Goal: Complete Application Form: Complete application form

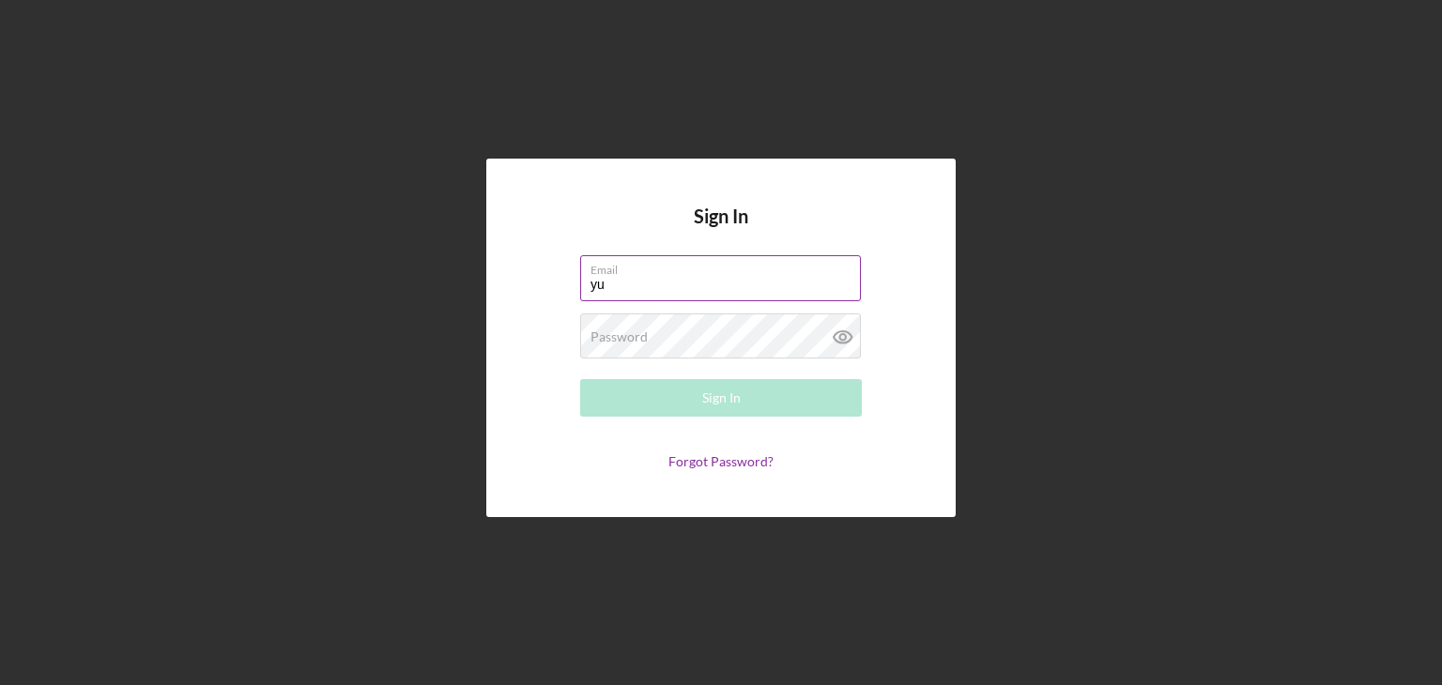
type input "[EMAIL_ADDRESS][DOMAIN_NAME]"
click at [729, 334] on div "Password Required" at bounding box center [721, 337] width 282 height 47
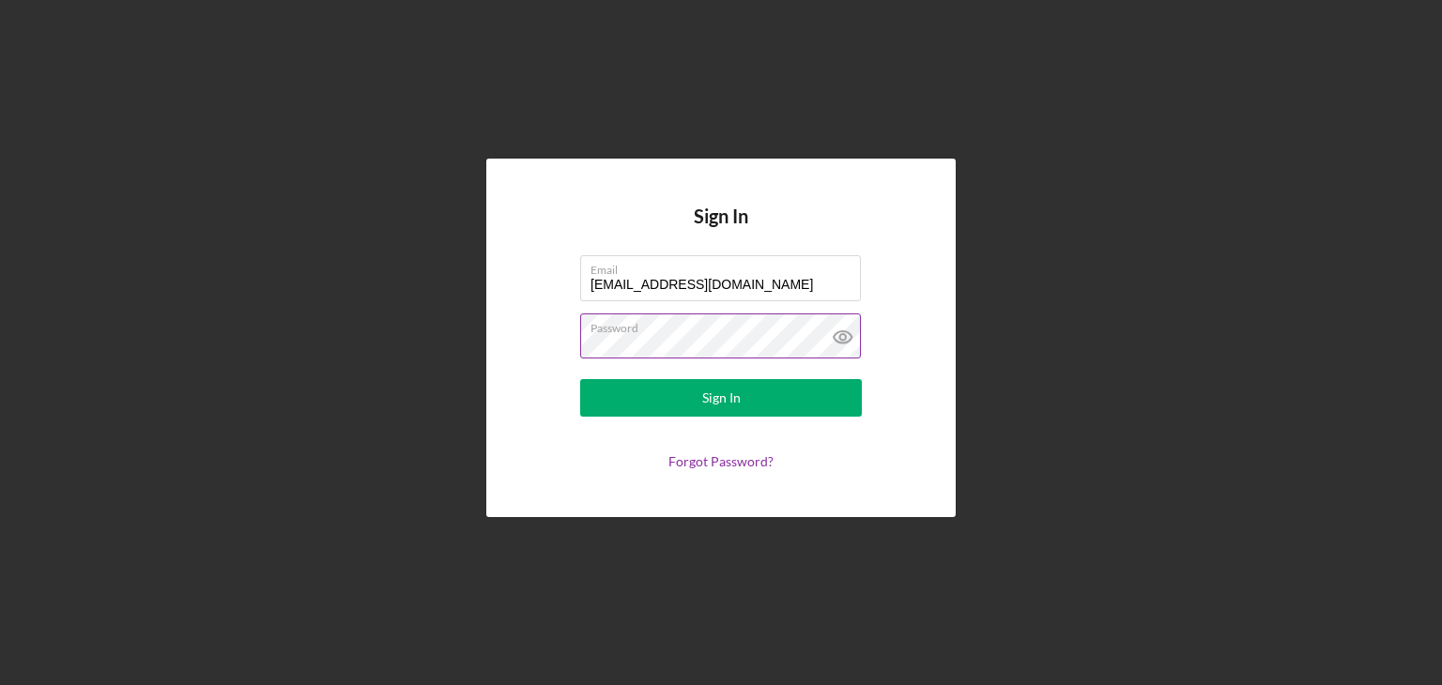
click at [849, 336] on icon at bounding box center [843, 337] width 47 height 47
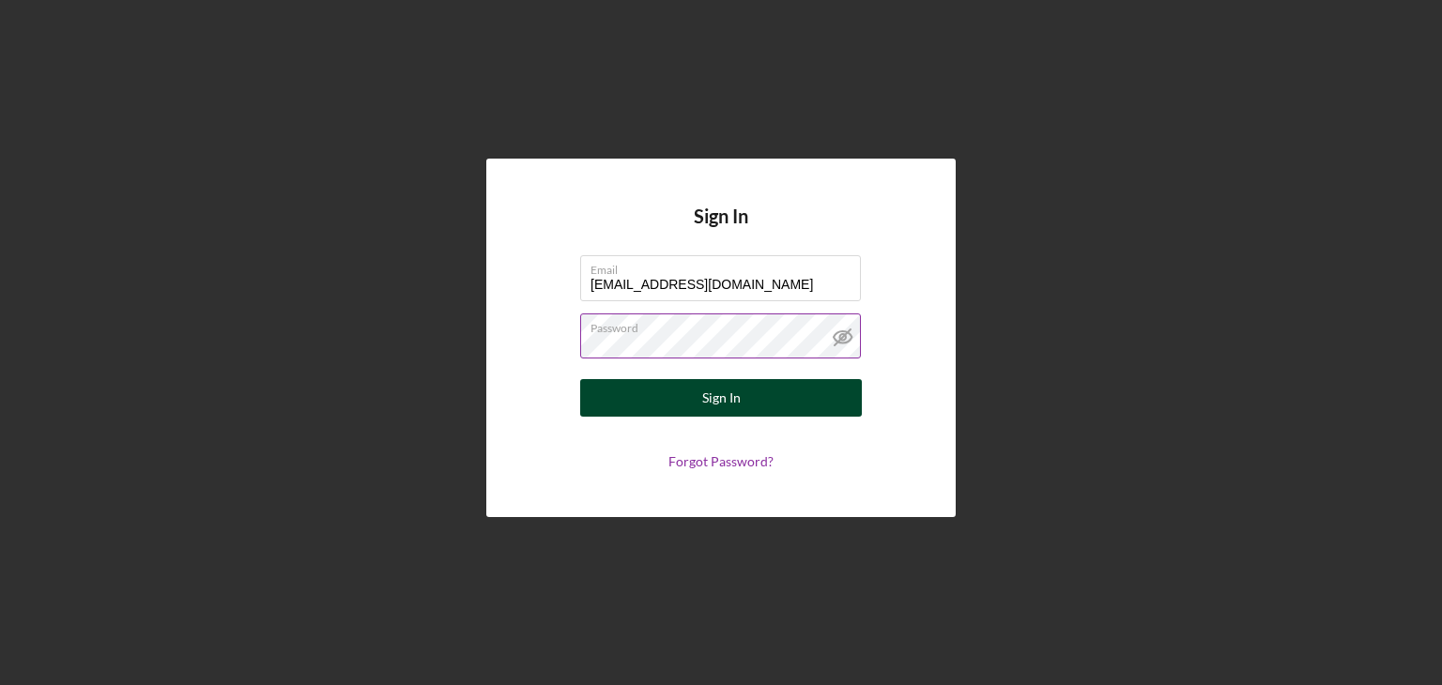
click at [764, 384] on button "Sign In" at bounding box center [721, 398] width 282 height 38
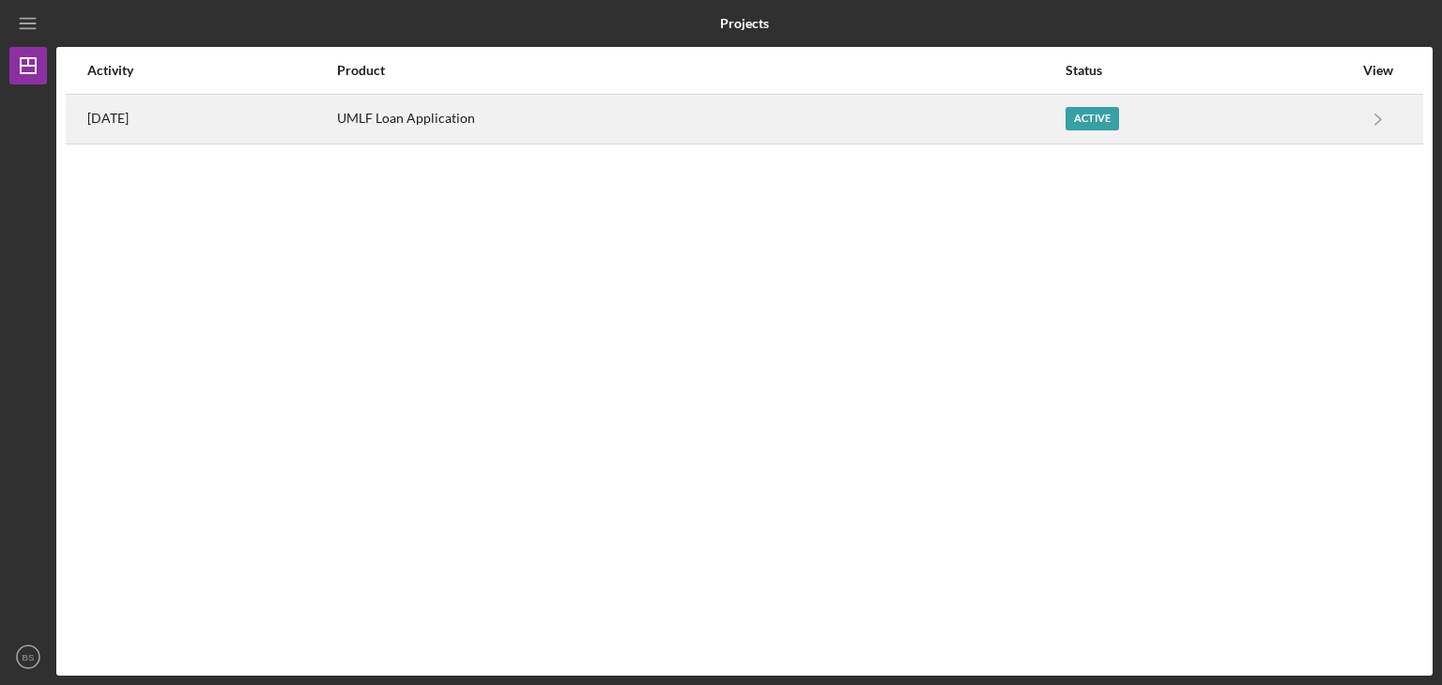
click at [484, 117] on div "UMLF Loan Application" at bounding box center [701, 119] width 728 height 47
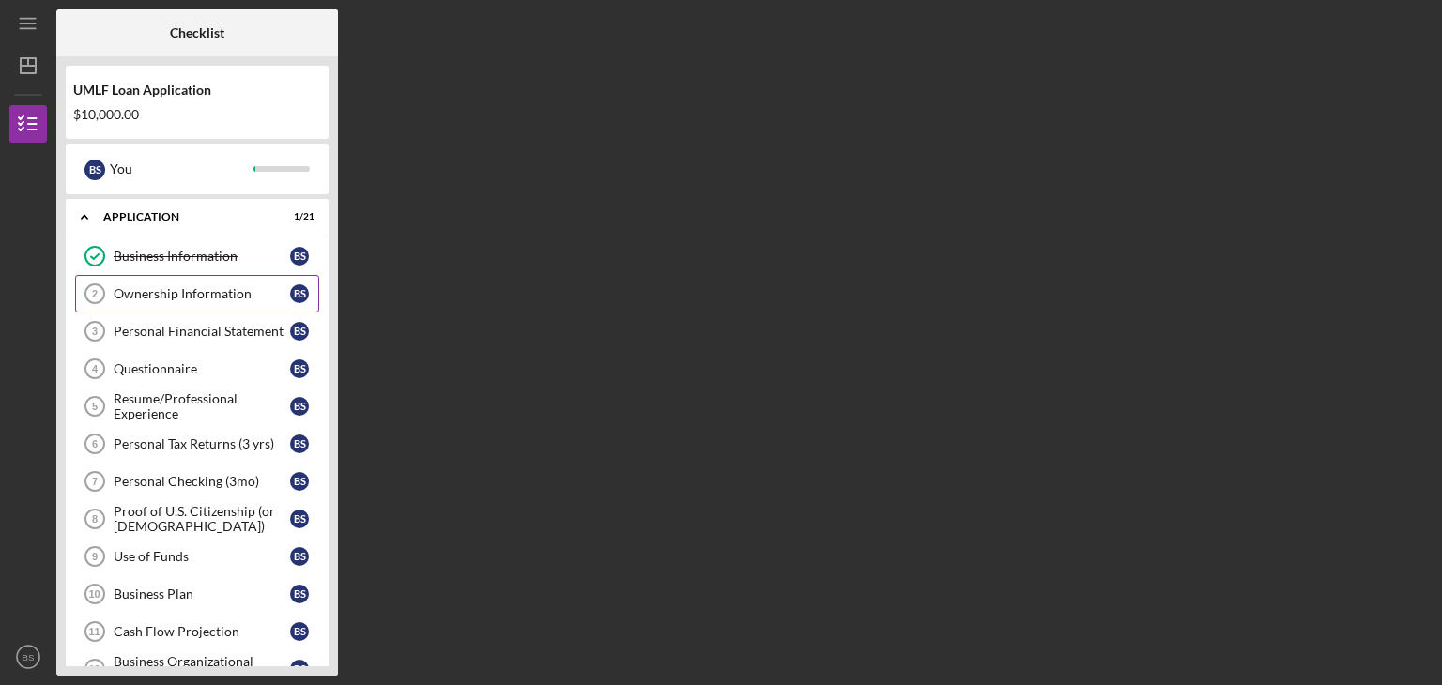
click at [205, 297] on div "Ownership Information" at bounding box center [202, 293] width 177 height 15
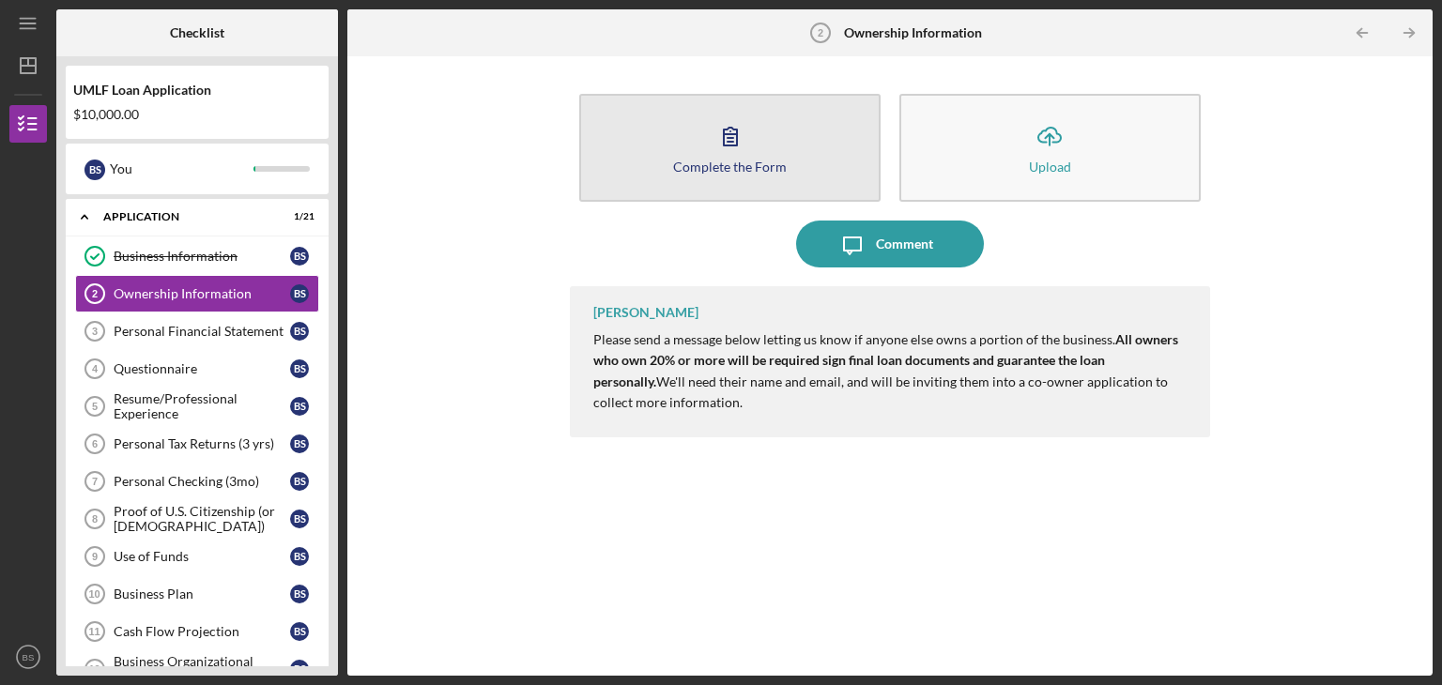
click at [776, 160] on div "Complete the Form" at bounding box center [730, 167] width 114 height 14
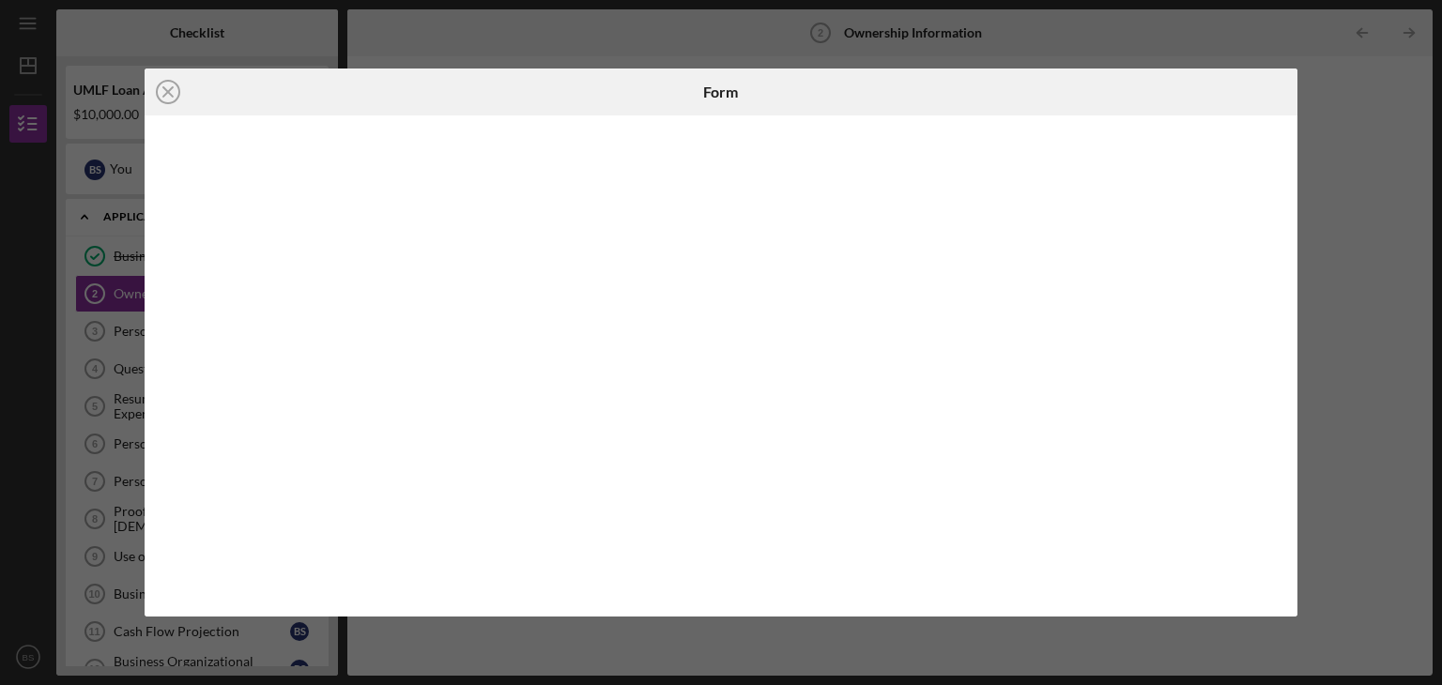
click at [393, 82] on div "Icon/Close" at bounding box center [337, 92] width 385 height 47
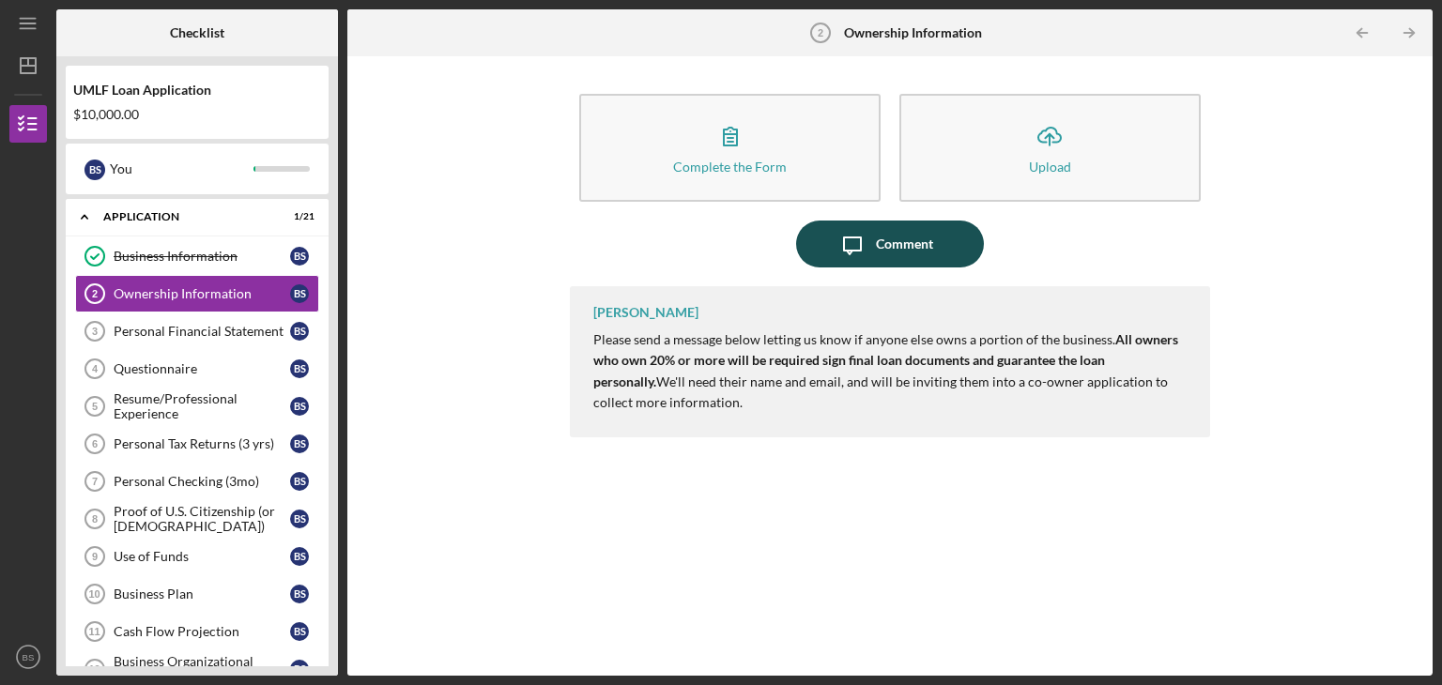
click at [855, 251] on icon "button" at bounding box center [852, 246] width 17 height 17
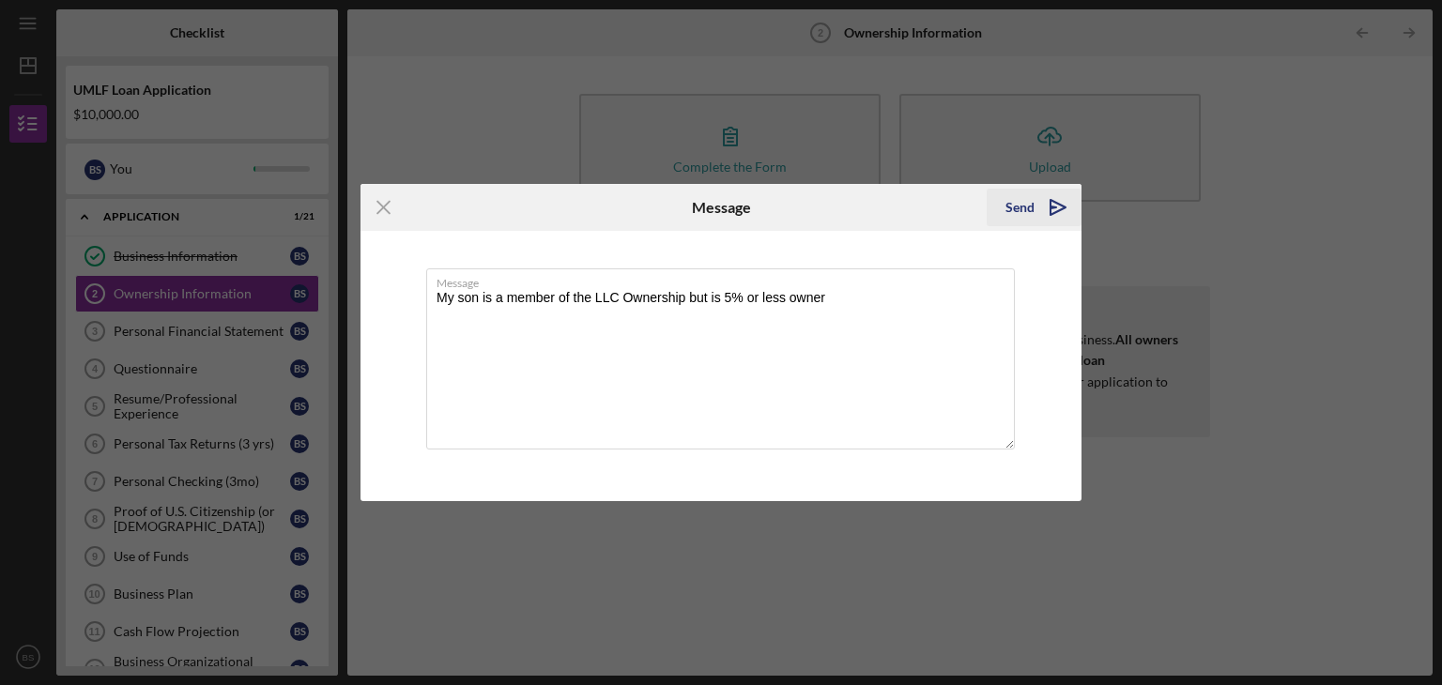
type textarea "My son is a member of the LLC Ownership but is 5% or less owner"
click at [1053, 204] on icon "Icon/icon-invite-send" at bounding box center [1058, 207] width 47 height 47
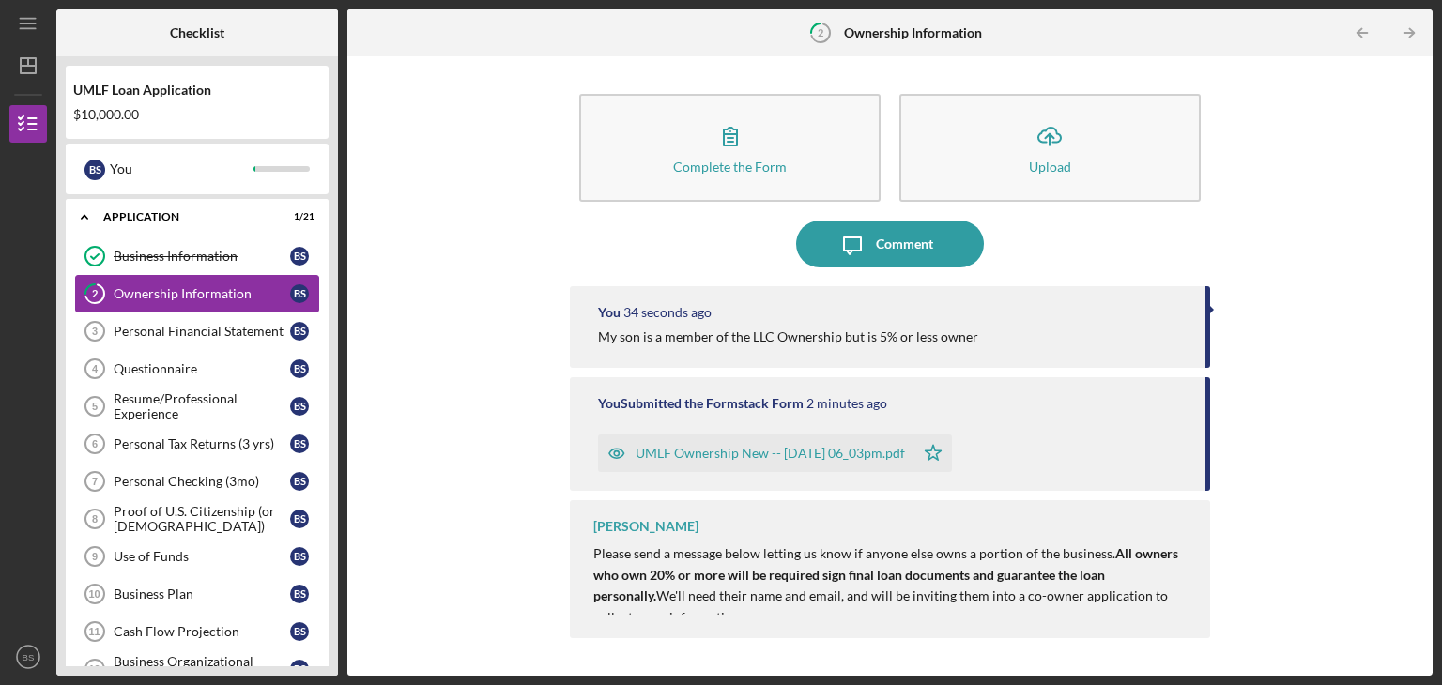
click at [193, 290] on div "Ownership Information" at bounding box center [202, 293] width 177 height 15
click at [177, 286] on div "Ownership Information" at bounding box center [202, 293] width 177 height 15
click at [184, 287] on div "Ownership Information" at bounding box center [202, 293] width 177 height 15
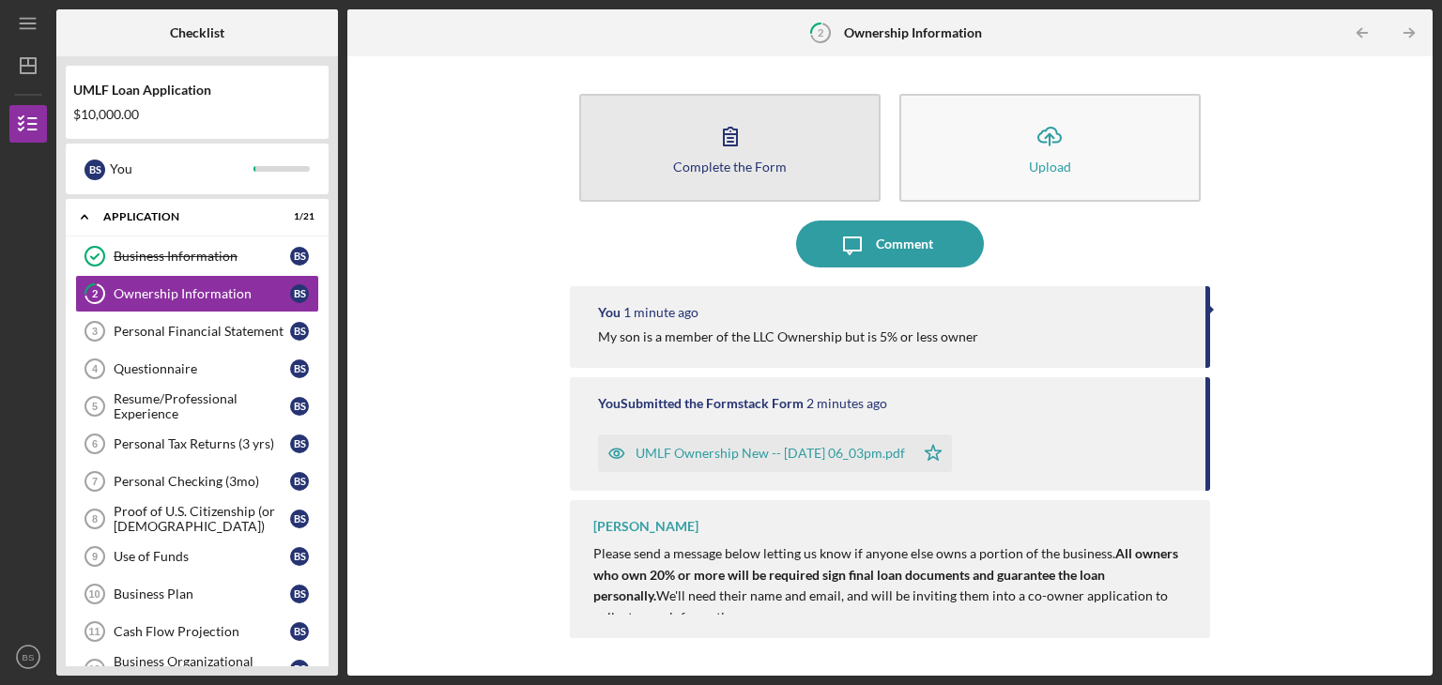
click at [729, 152] on icon "button" at bounding box center [730, 136] width 47 height 47
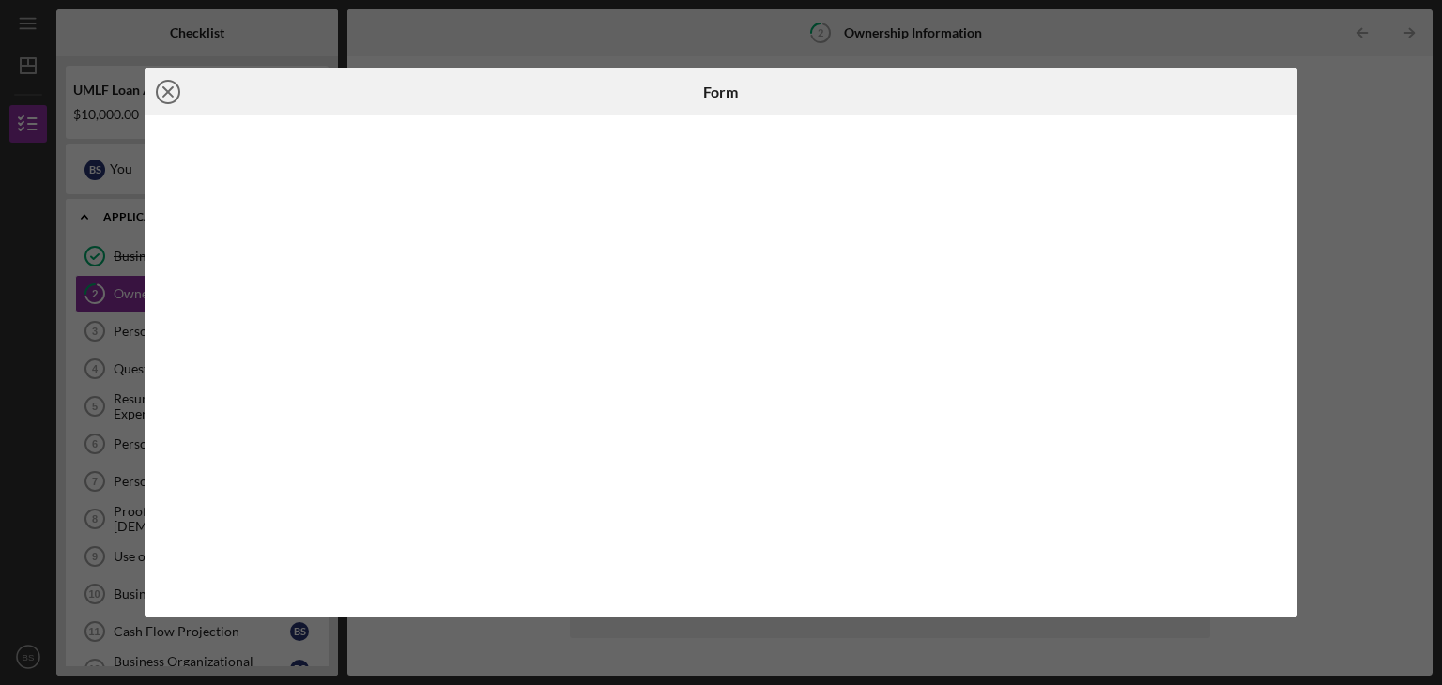
click at [173, 88] on icon "Icon/Close" at bounding box center [168, 92] width 47 height 47
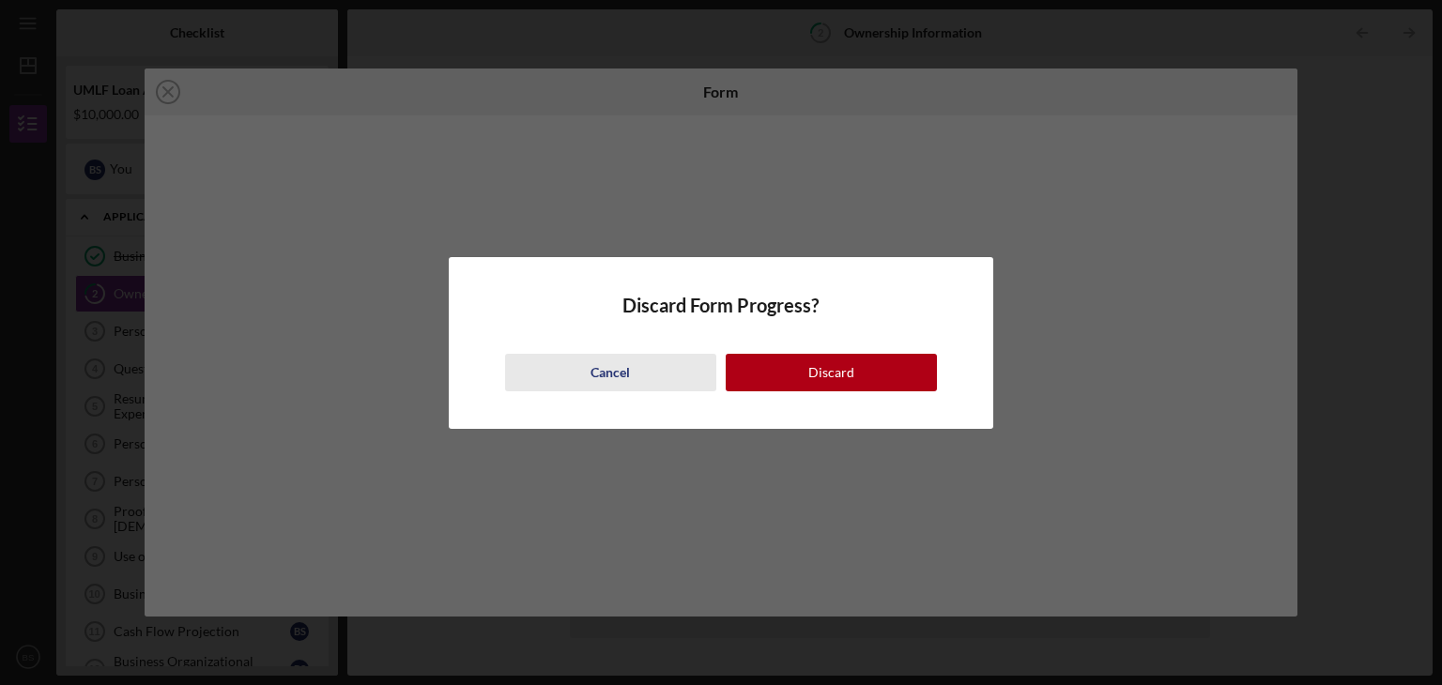
click at [591, 374] on div "Cancel" at bounding box center [610, 373] width 39 height 38
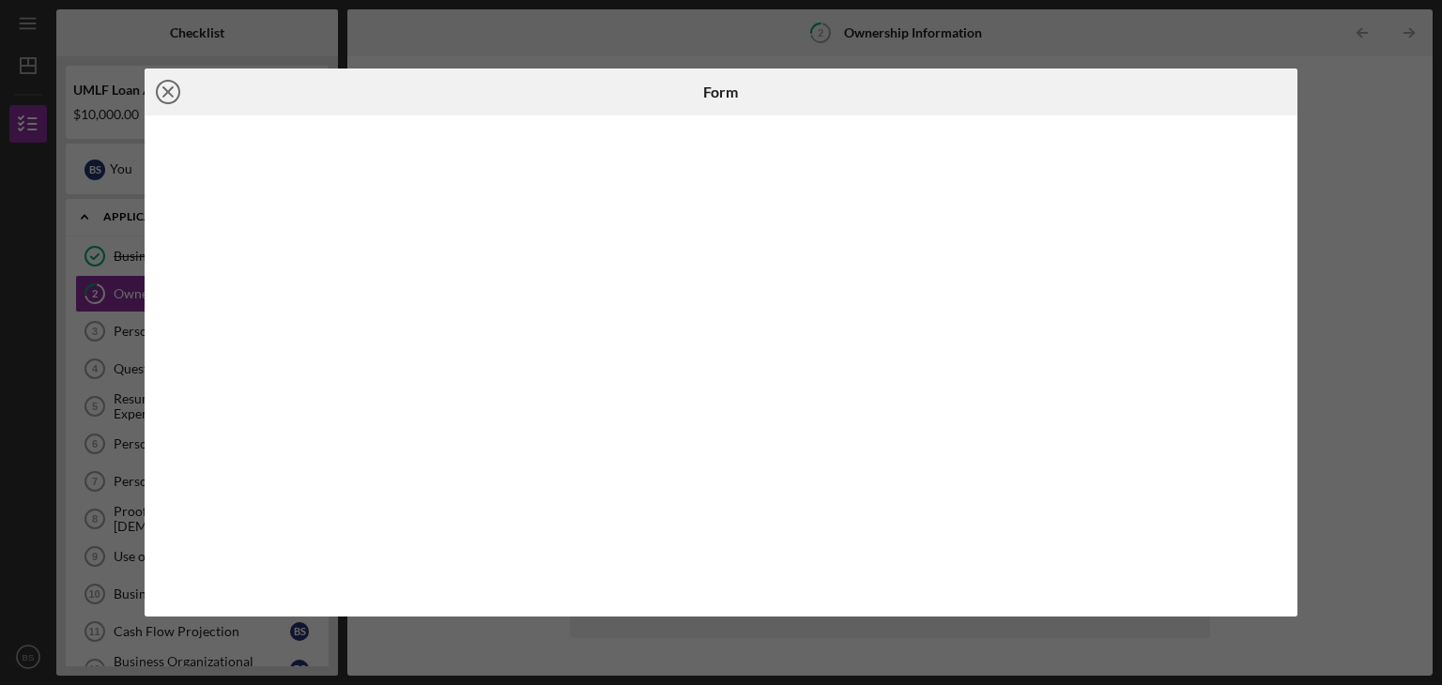
click at [161, 95] on icon "Icon/Close" at bounding box center [168, 92] width 47 height 47
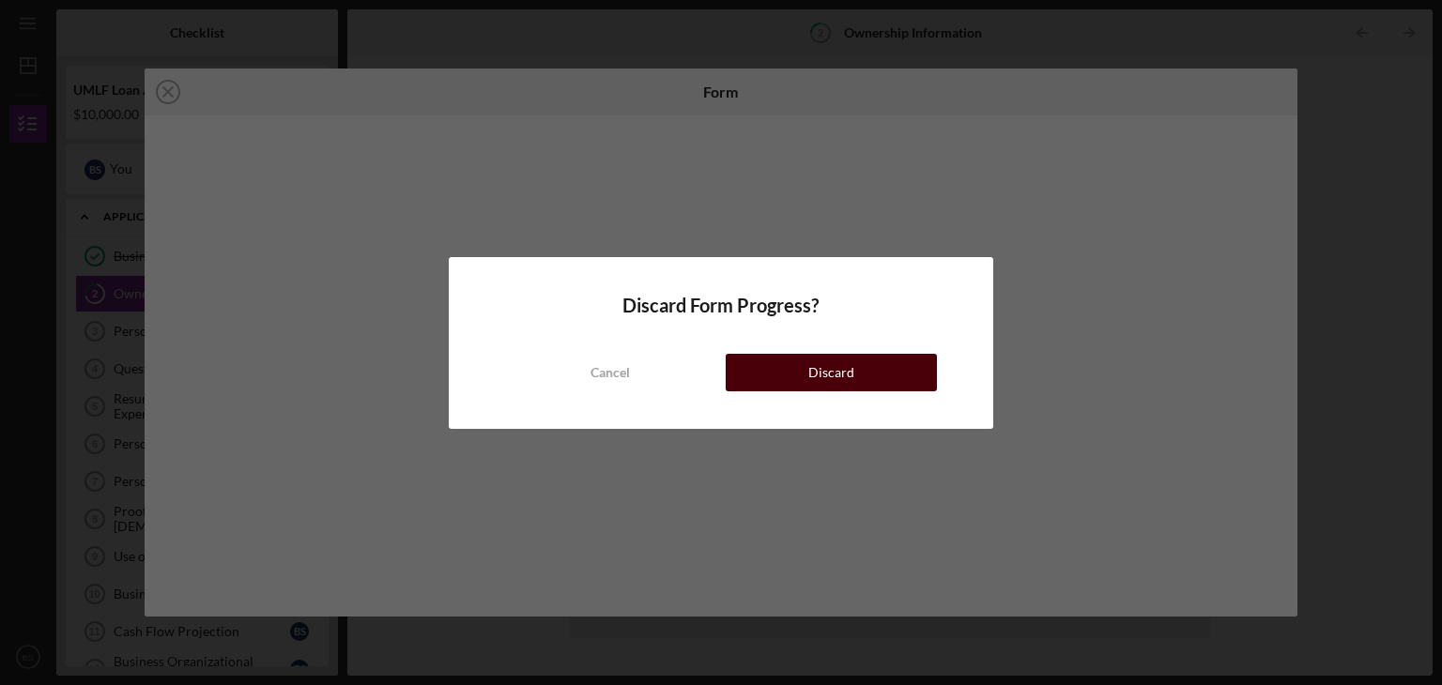
click at [837, 371] on div "Discard" at bounding box center [831, 373] width 46 height 38
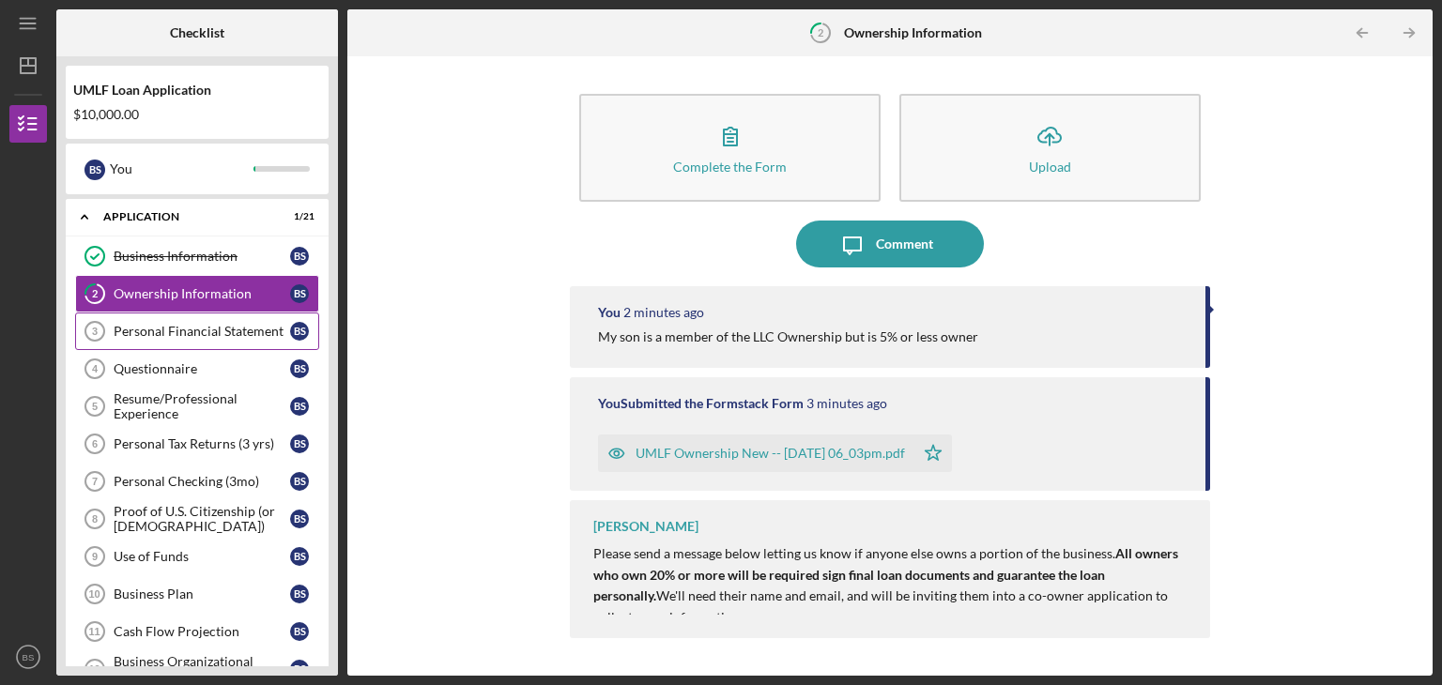
click at [176, 330] on div "Personal Financial Statement" at bounding box center [202, 331] width 177 height 15
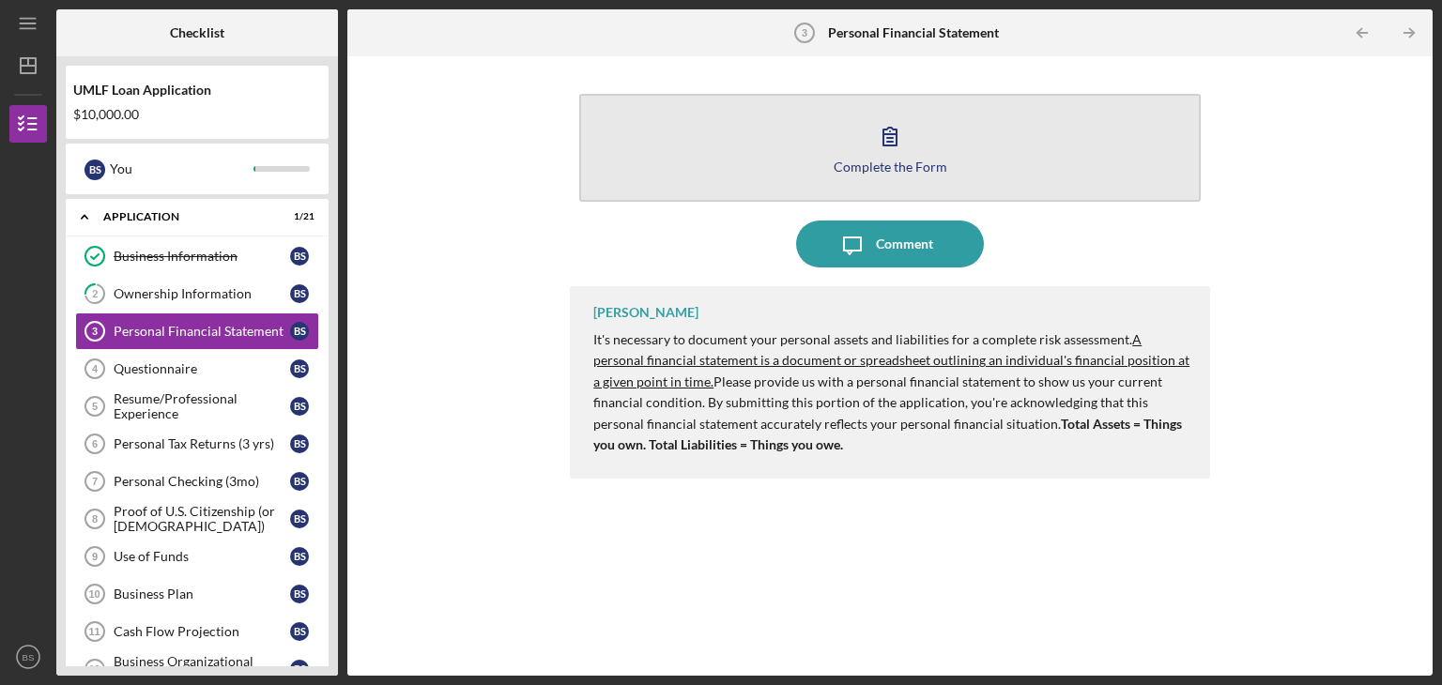
click at [878, 166] on div "Complete the Form" at bounding box center [891, 167] width 114 height 14
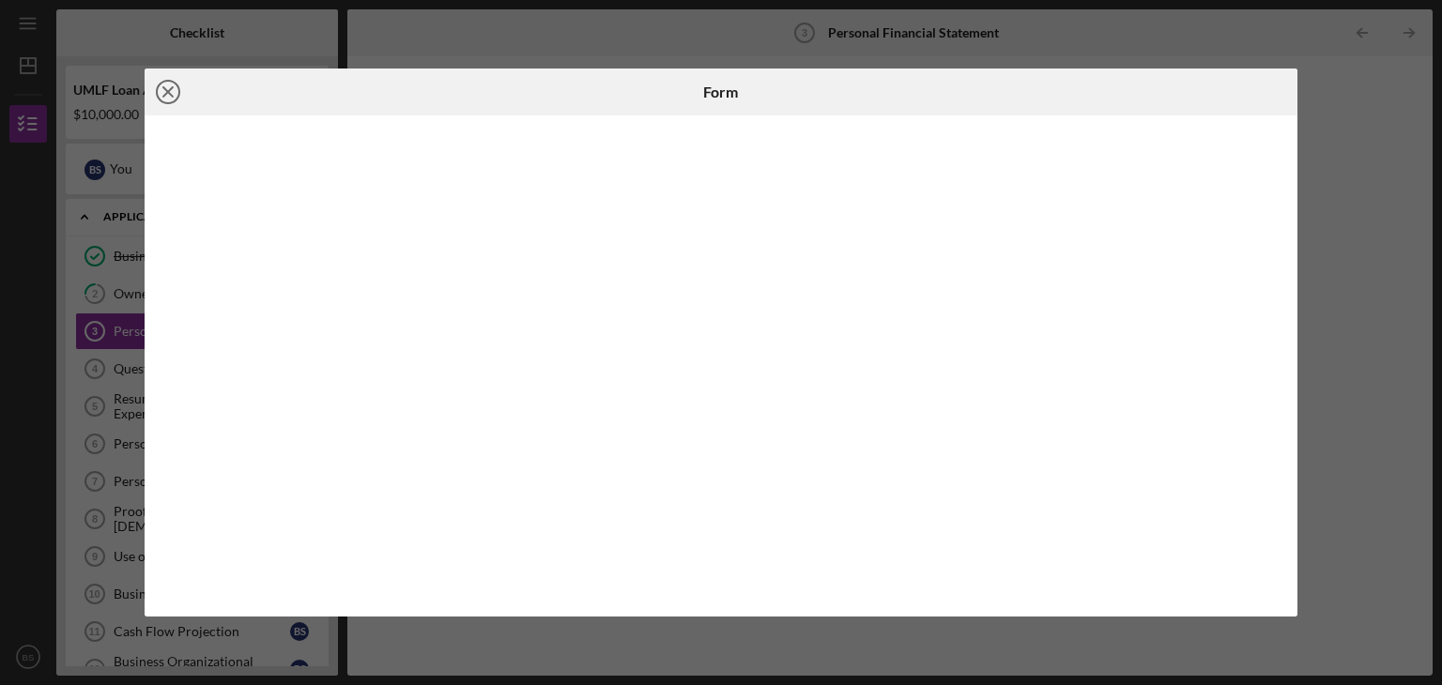
click at [162, 94] on icon "Icon/Close" at bounding box center [168, 92] width 47 height 47
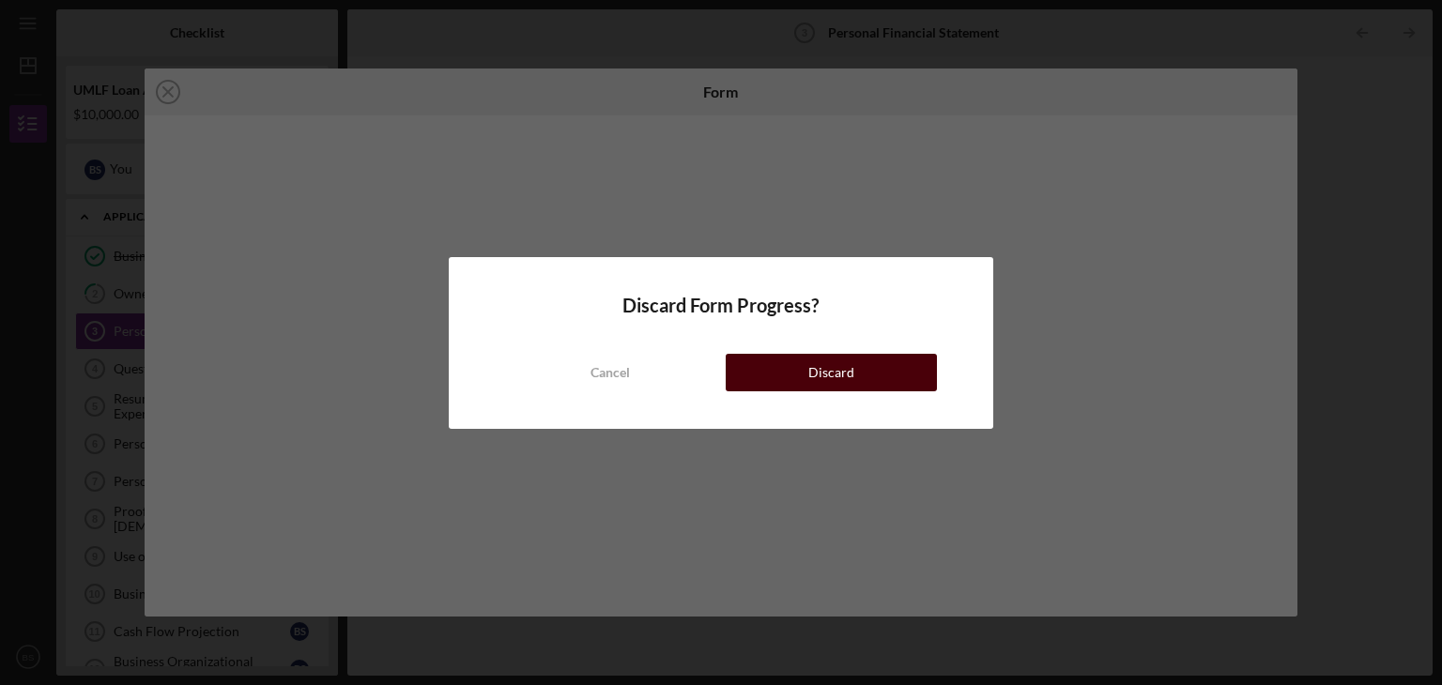
click at [780, 371] on button "Discard" at bounding box center [831, 373] width 211 height 38
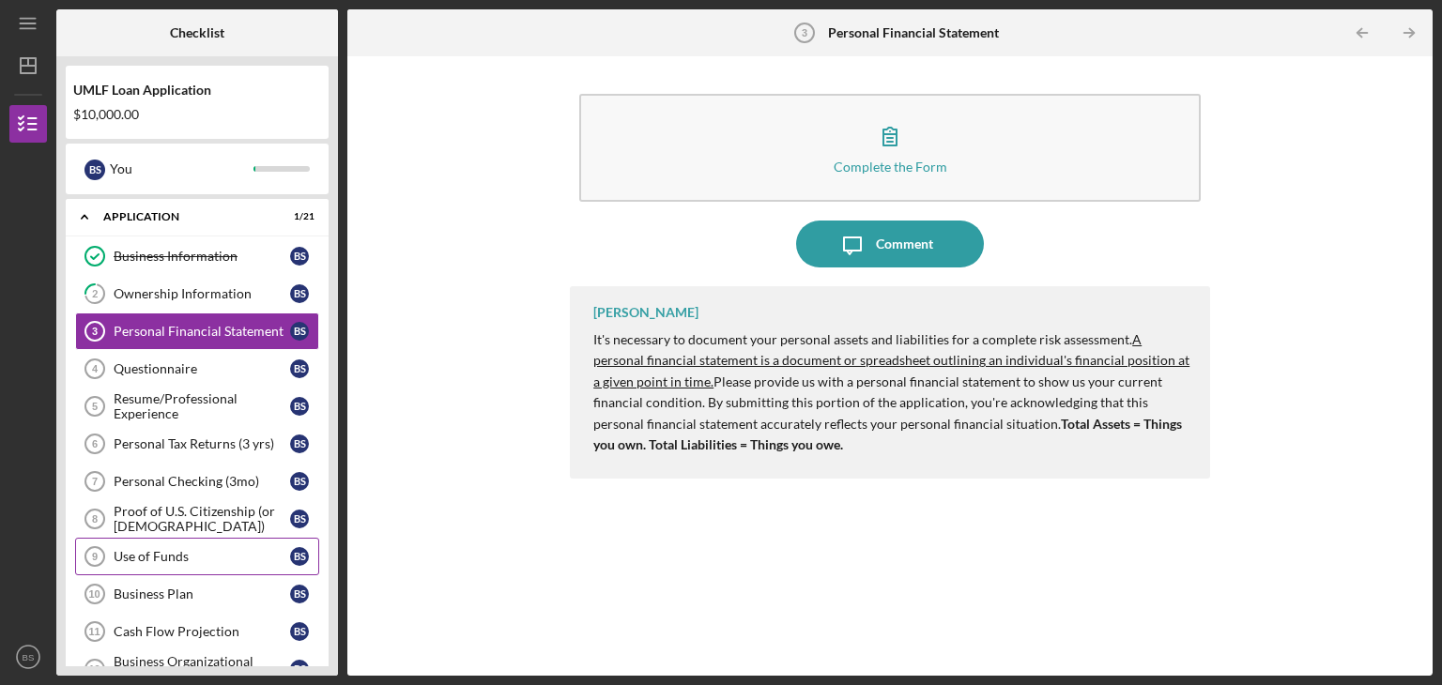
click at [147, 549] on div "Use of Funds" at bounding box center [202, 556] width 177 height 15
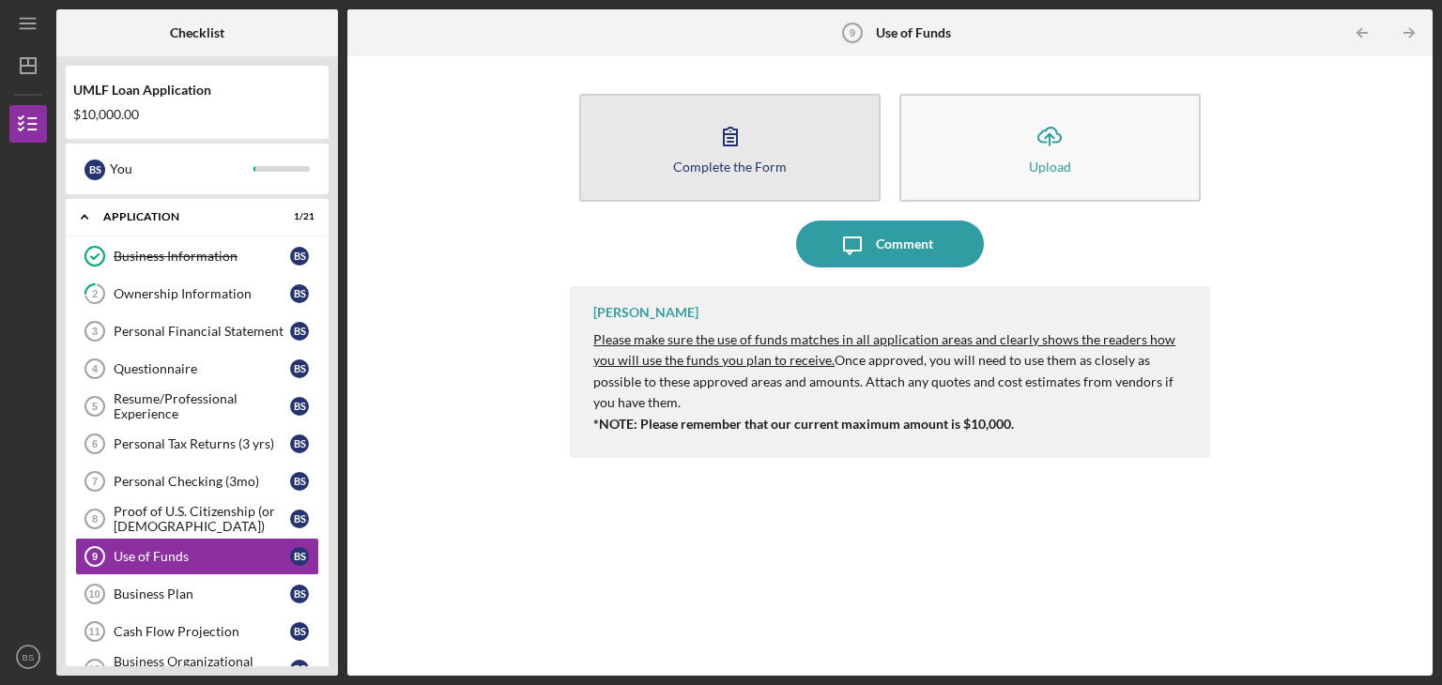
click at [718, 140] on icon "button" at bounding box center [730, 136] width 47 height 47
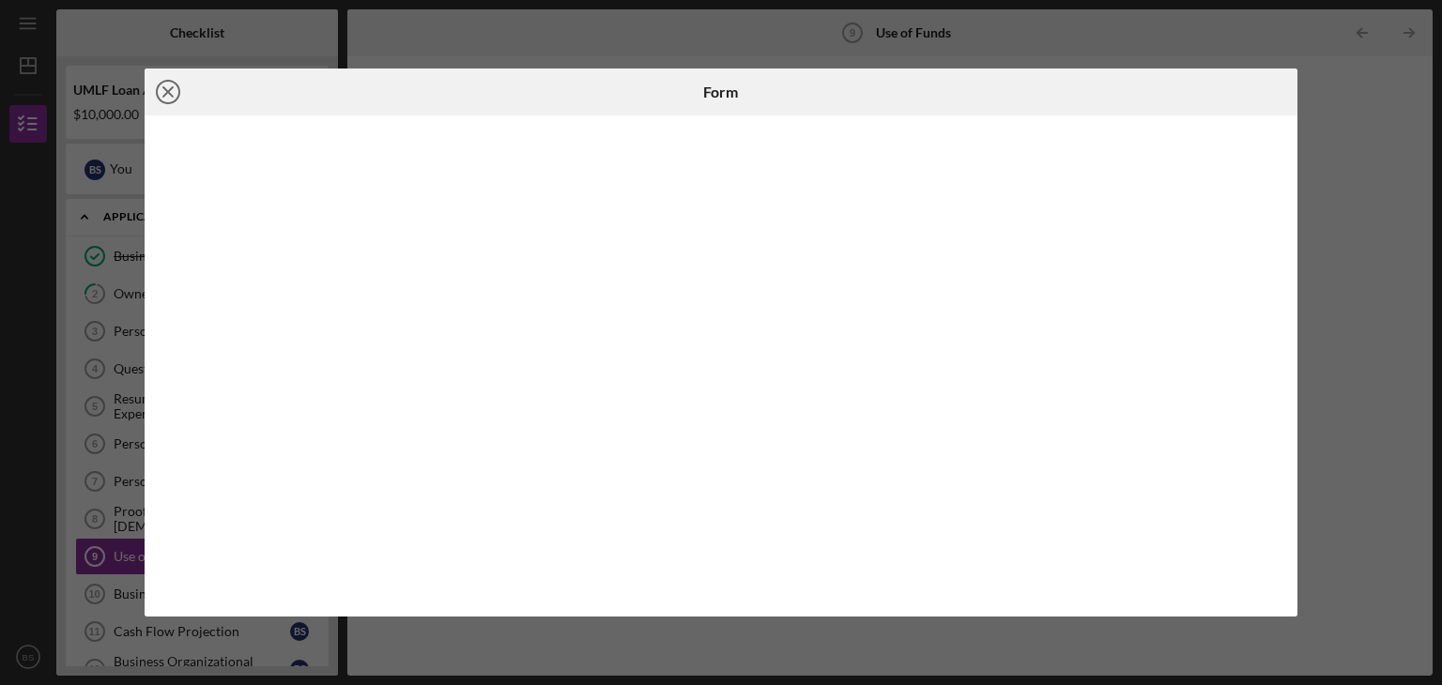
click at [167, 98] on icon "Icon/Close" at bounding box center [168, 92] width 47 height 47
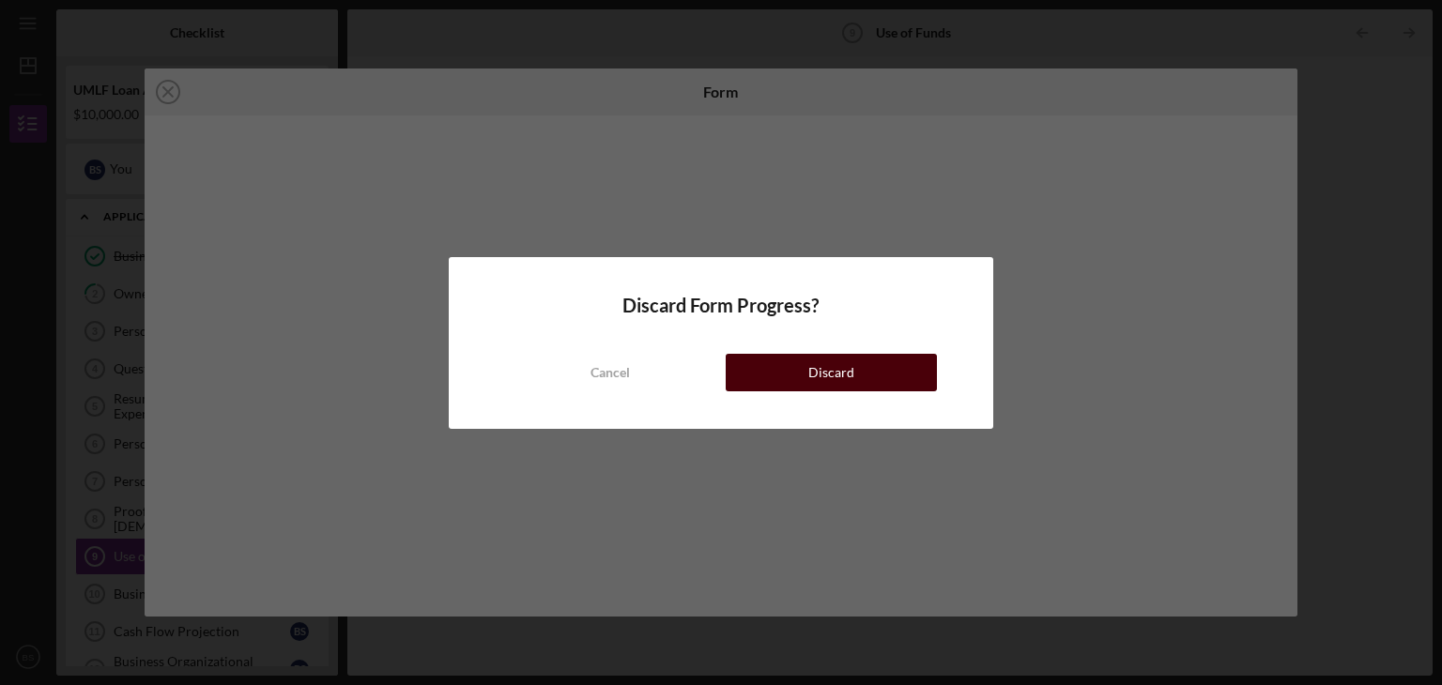
click at [821, 373] on div "Discard" at bounding box center [831, 373] width 46 height 38
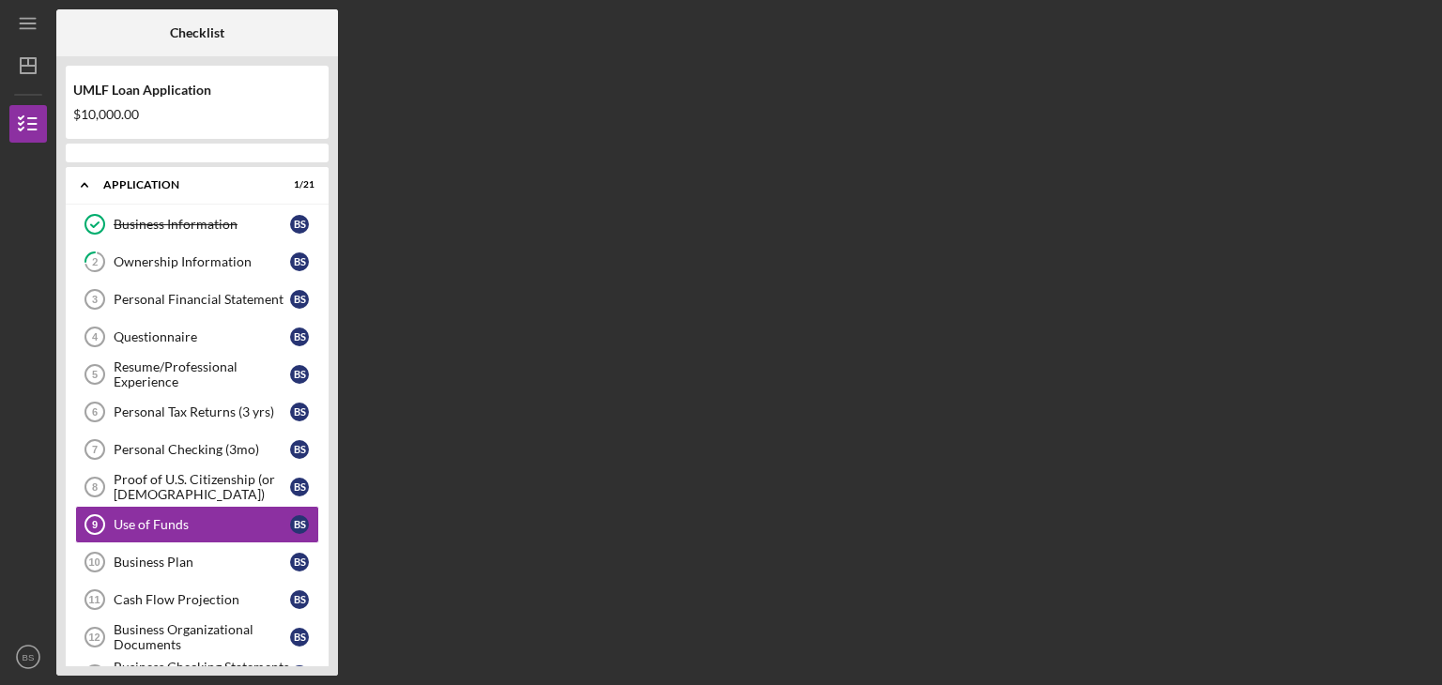
scroll to position [105, 0]
